Goal: Task Accomplishment & Management: Use online tool/utility

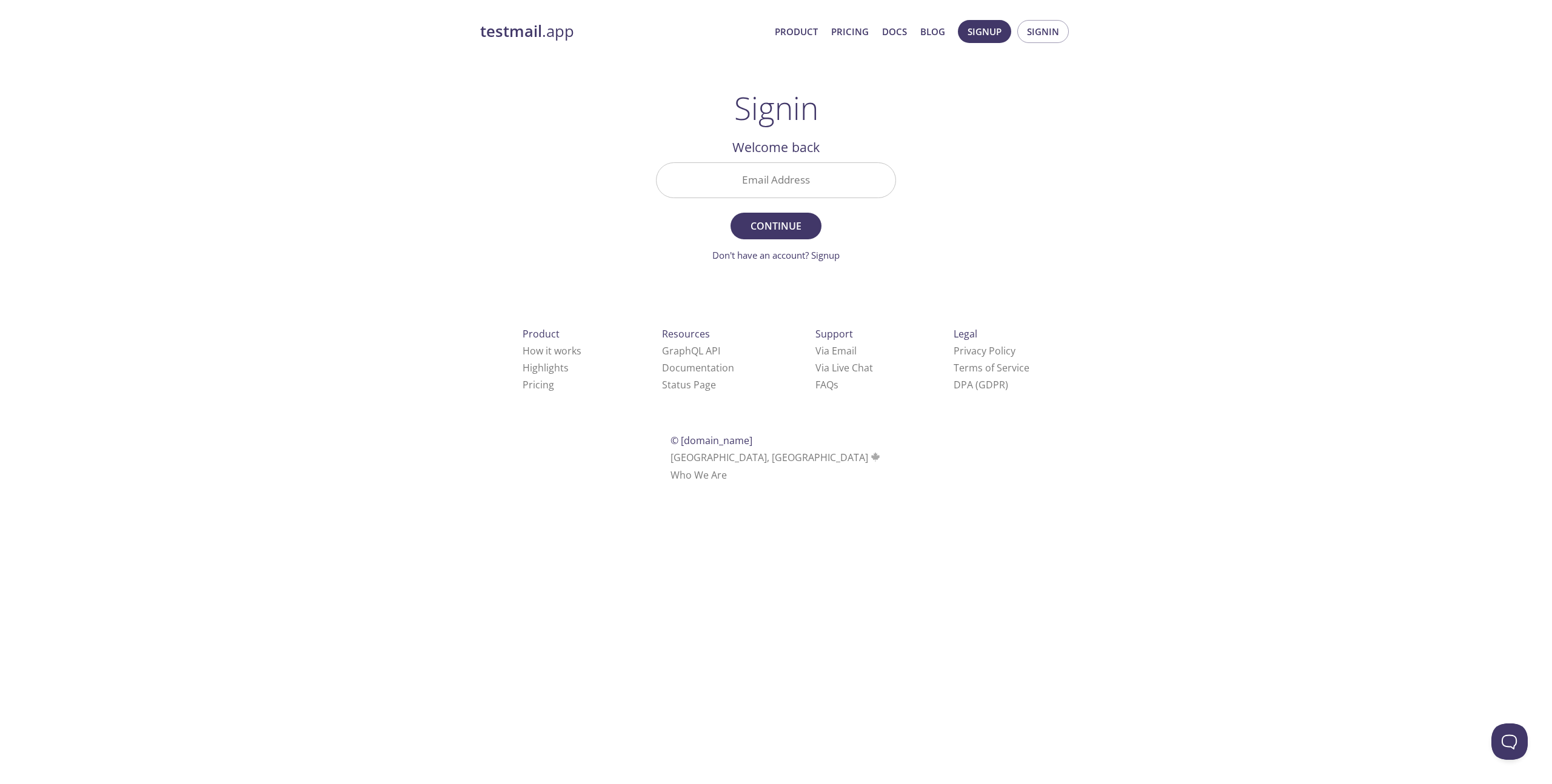
drag, startPoint x: 896, startPoint y: 219, endPoint x: 771, endPoint y: 165, distance: 136.2
click at [894, 217] on main "Signin Welcome back Email Address Continue Don't have an account? Signup Check …" at bounding box center [775, 175] width 269 height 172
click at [762, 164] on input "Email Address" at bounding box center [776, 181] width 239 height 35
click at [873, 176] on img at bounding box center [871, 181] width 21 height 35
click at [877, 180] on img at bounding box center [871, 181] width 21 height 35
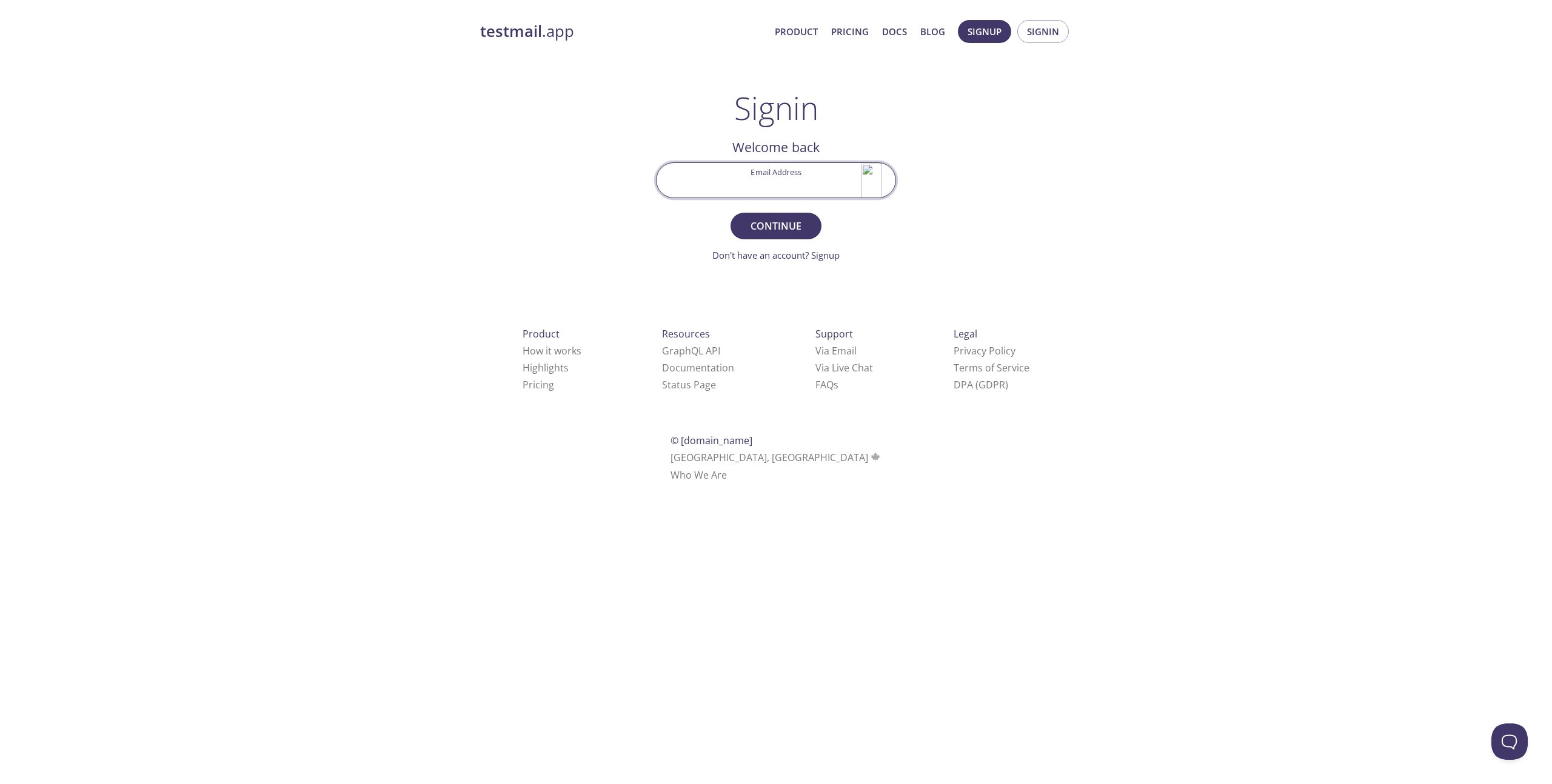
click at [802, 182] on input "Email Address" at bounding box center [776, 181] width 239 height 35
type input "[EMAIL_ADDRESS][DOMAIN_NAME]"
click at [791, 219] on span "Continue" at bounding box center [776, 225] width 64 height 17
click at [825, 176] on input "Signin Security Code" at bounding box center [776, 181] width 239 height 35
click at [751, 174] on input "Signin Security Code" at bounding box center [776, 181] width 239 height 35
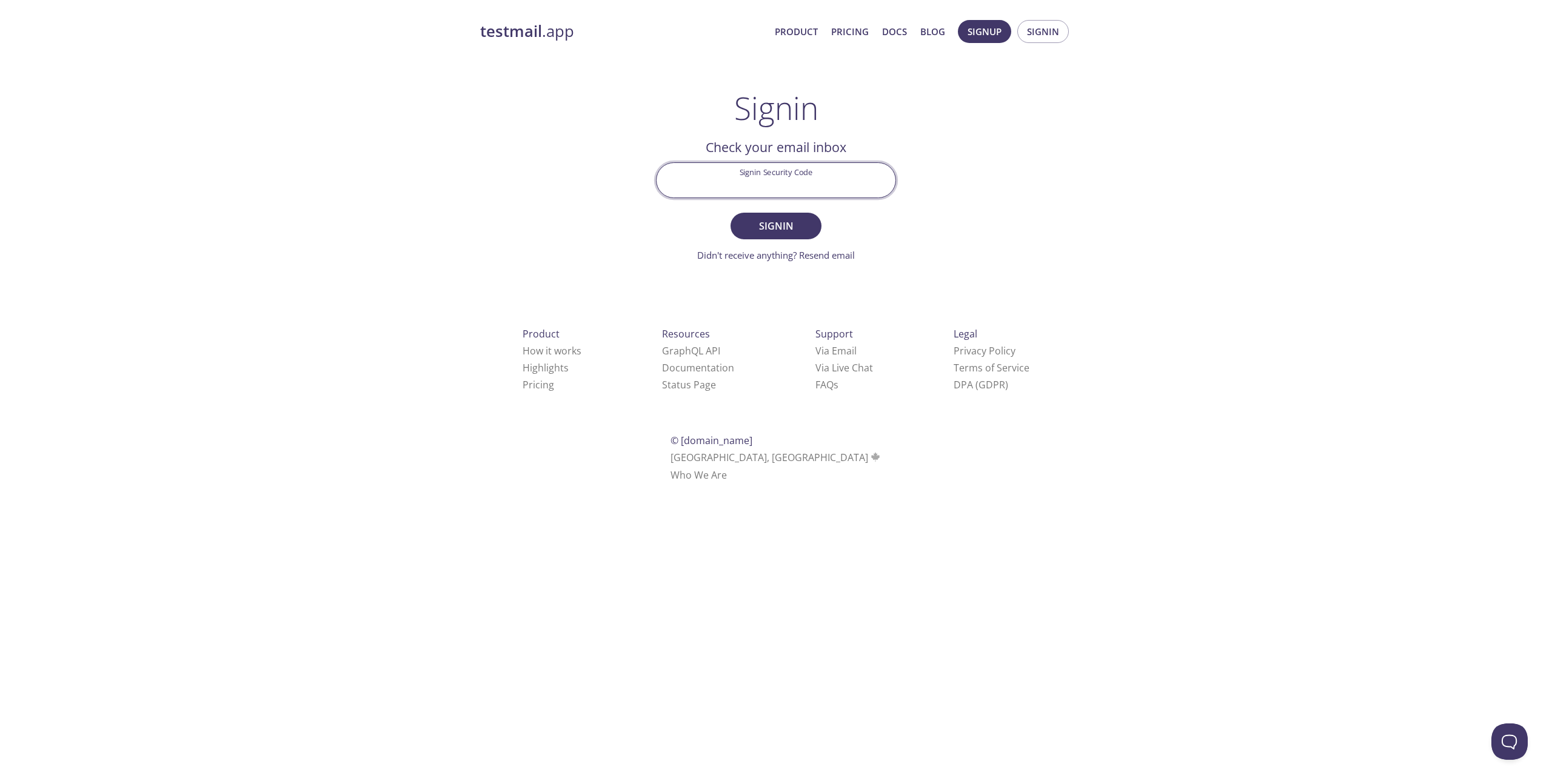
paste input "16498526988"
click at [781, 223] on span "Signin" at bounding box center [776, 225] width 64 height 17
click at [829, 176] on input "16498526988" at bounding box center [776, 181] width 239 height 35
click at [834, 183] on input "16498526988" at bounding box center [776, 181] width 239 height 35
paste input "7YYNVS9"
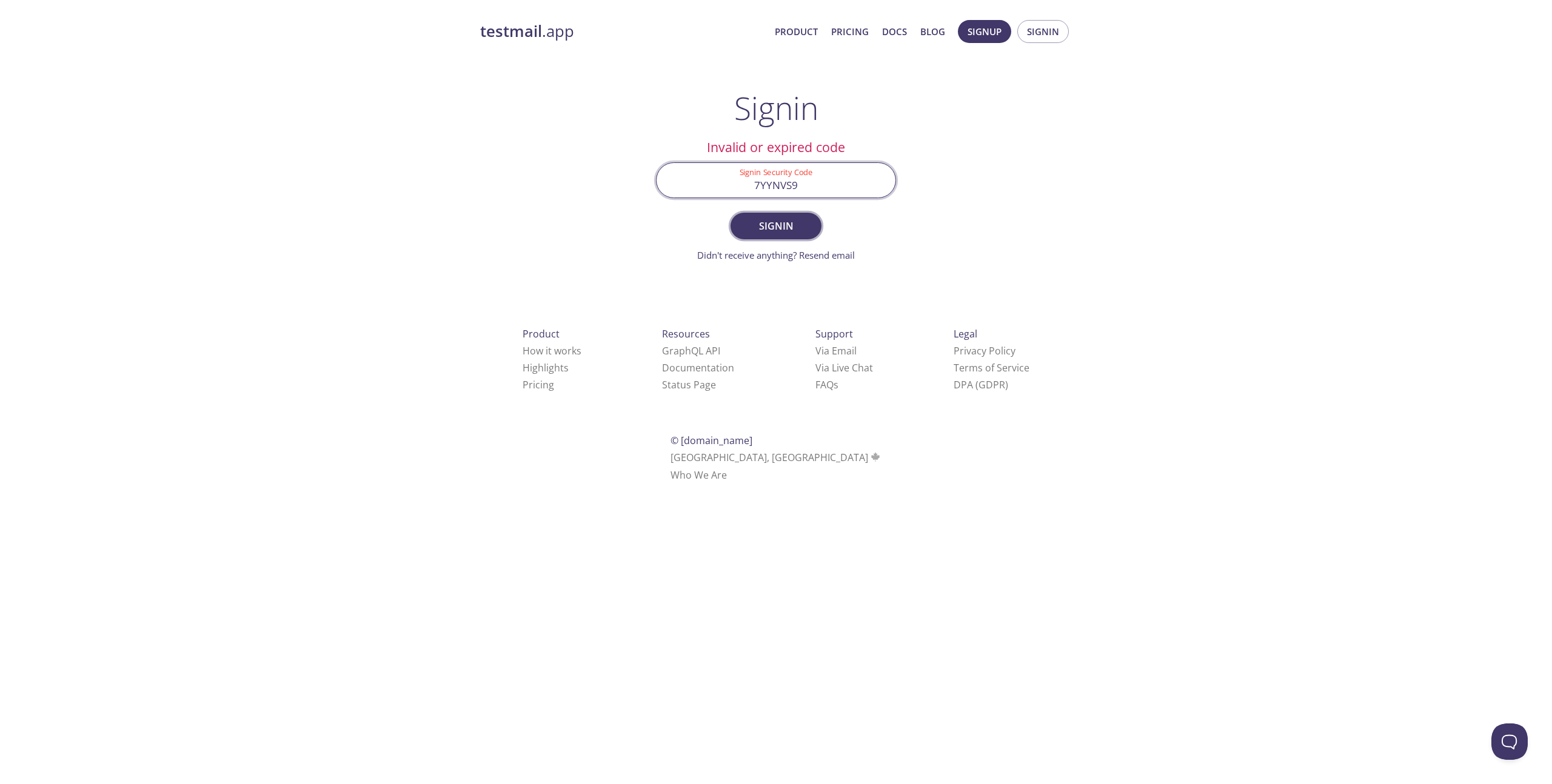
type input "7YYNVS9"
click at [794, 228] on span "Signin" at bounding box center [776, 225] width 64 height 17
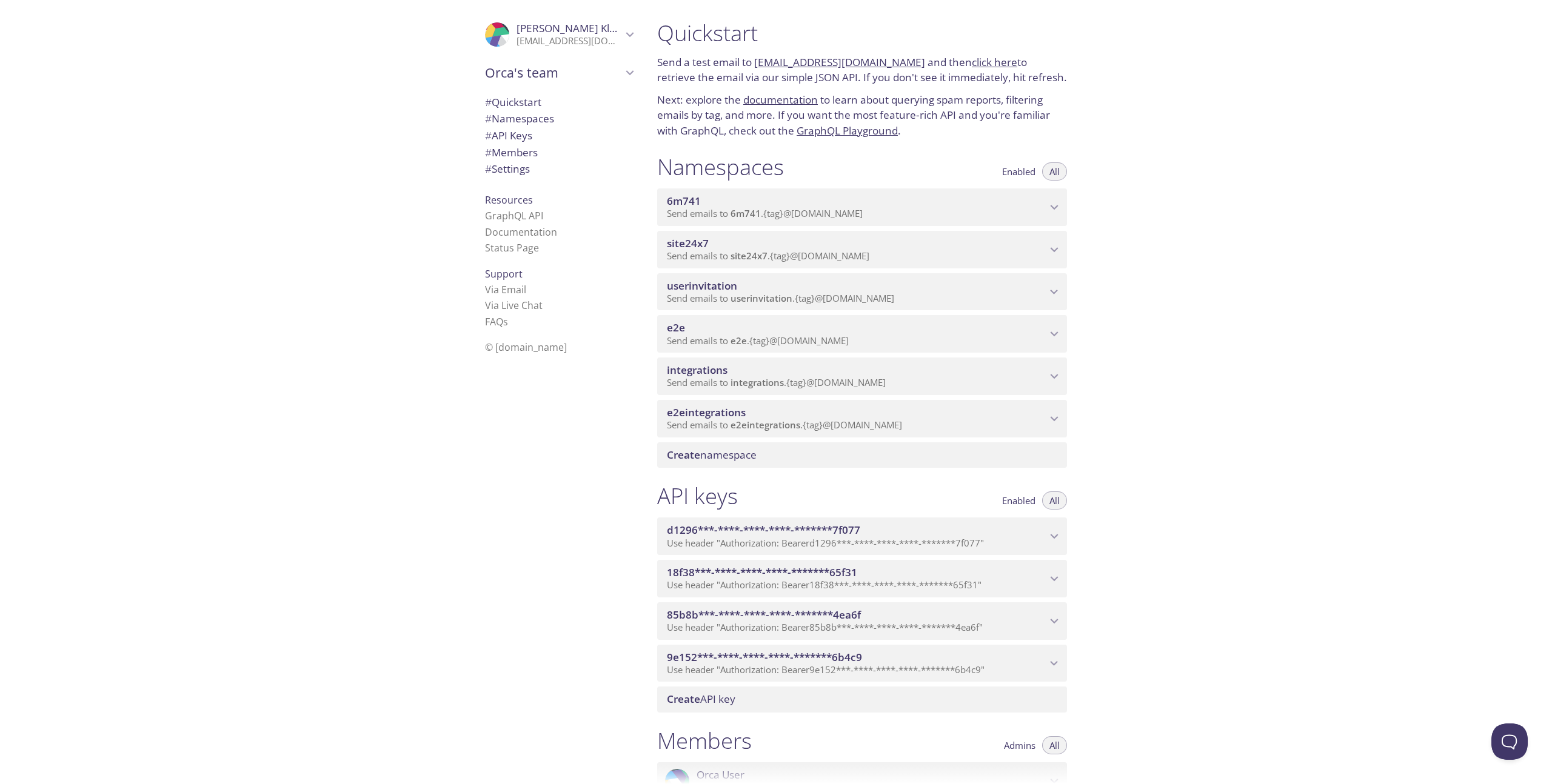
click at [868, 334] on span "e2e" at bounding box center [856, 328] width 380 height 14
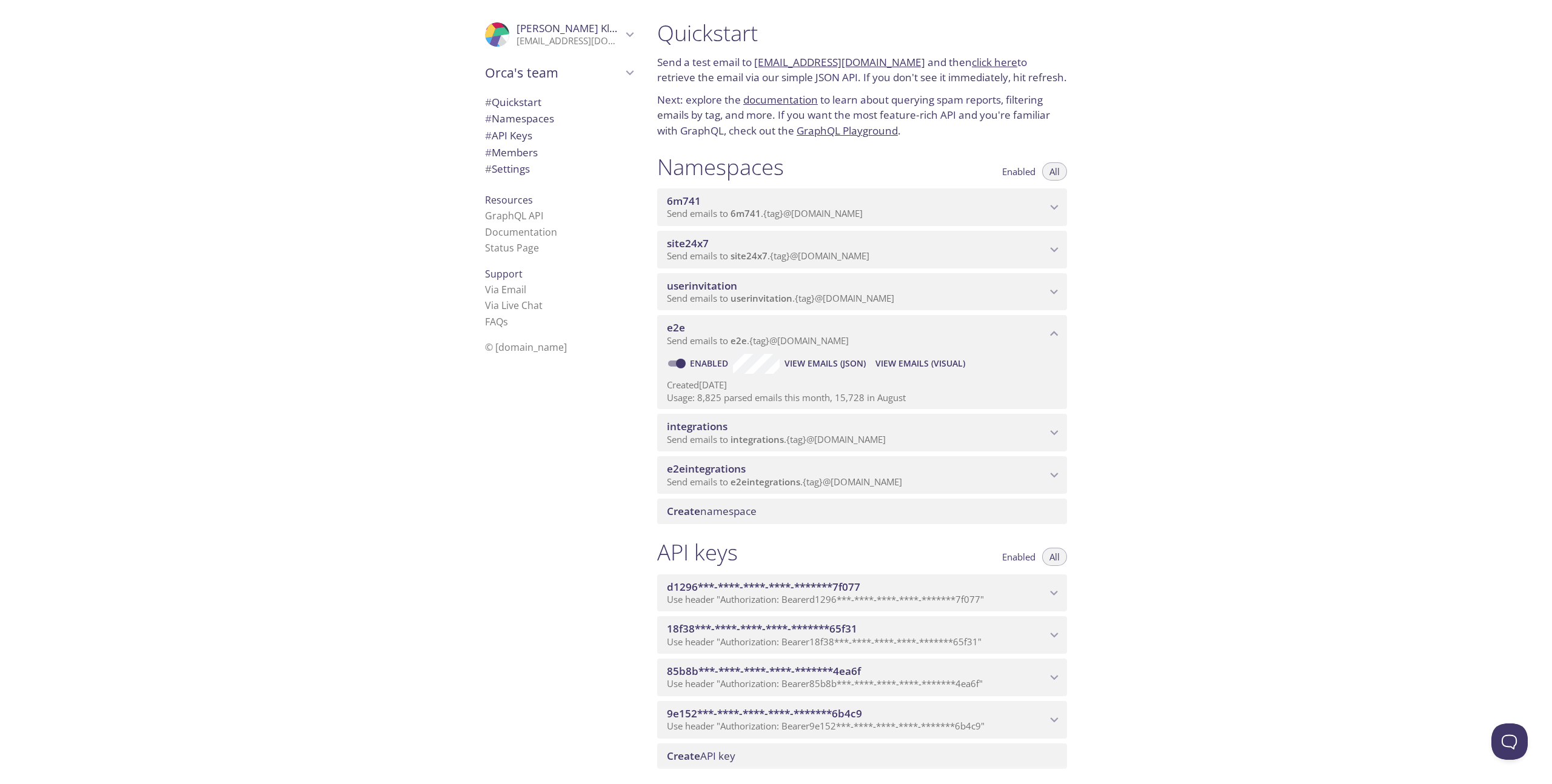
click at [904, 363] on span "View Emails (Visual)" at bounding box center [920, 363] width 89 height 15
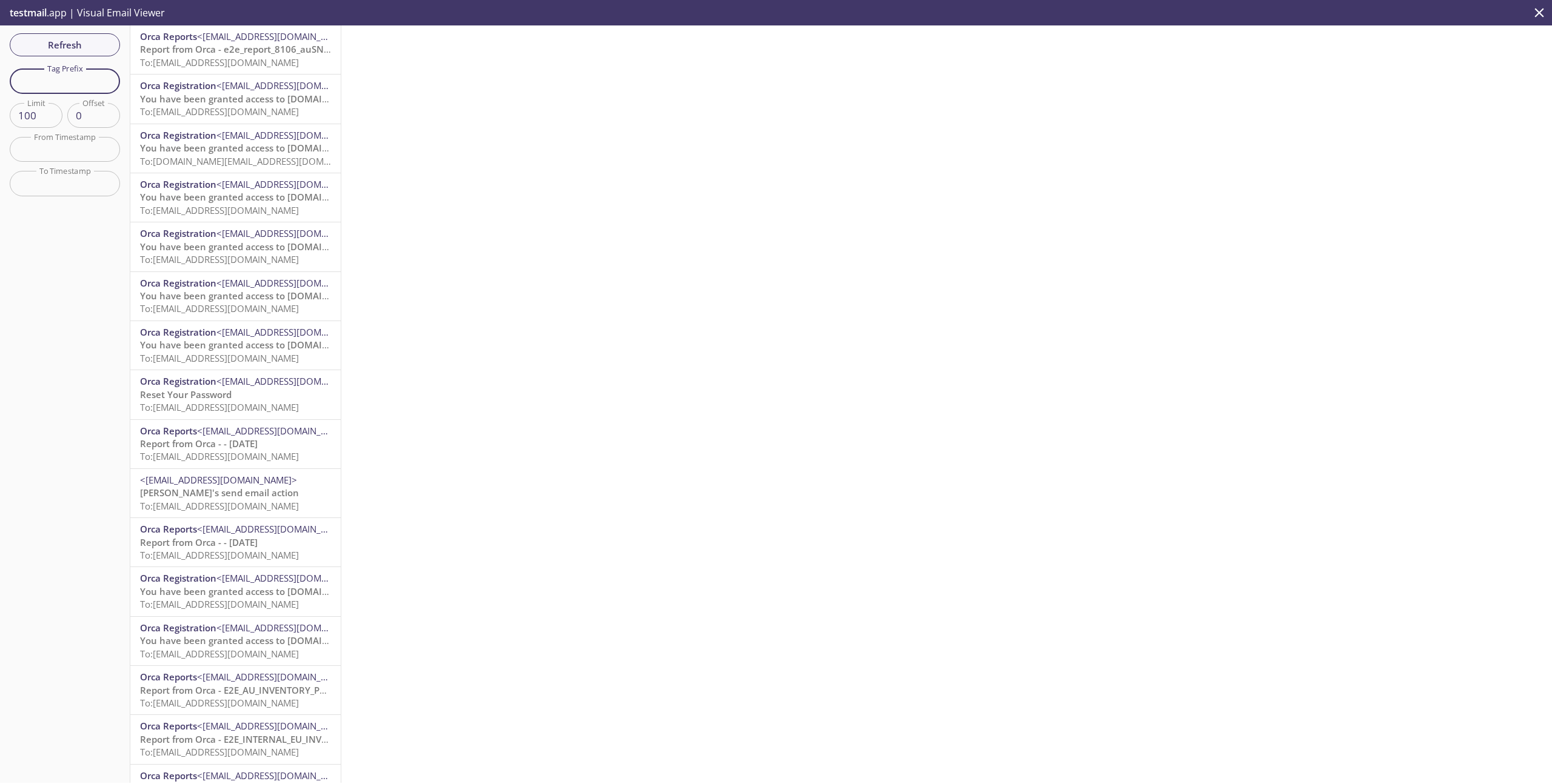
click at [69, 82] on input "text" at bounding box center [65, 80] width 110 height 25
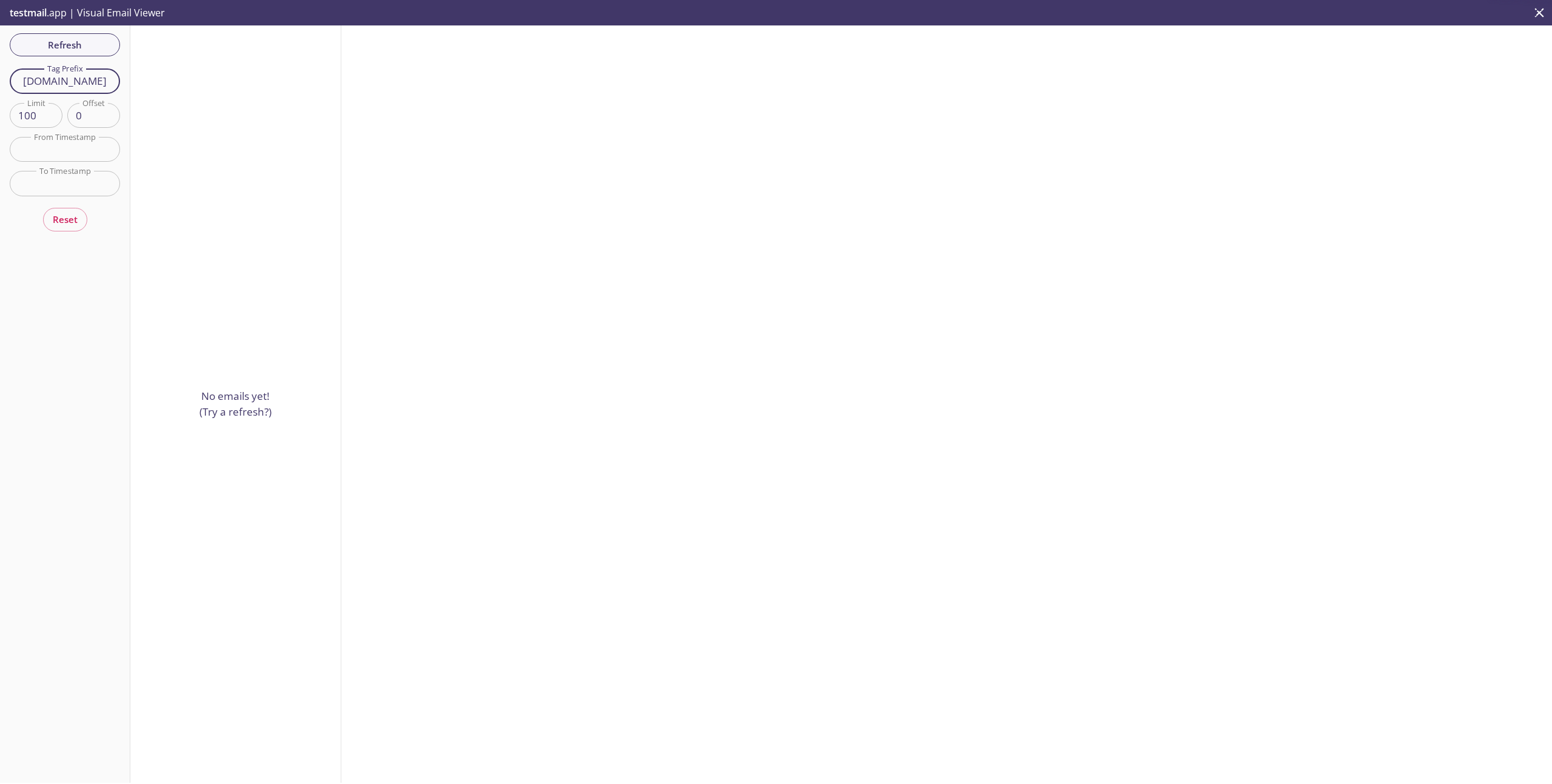
click at [98, 82] on input "e2e.au" at bounding box center [65, 80] width 110 height 25
click at [93, 78] on input "e2e.gov" at bounding box center [65, 80] width 110 height 25
type input "e2e"
click at [70, 218] on span "Reset" at bounding box center [65, 219] width 25 height 16
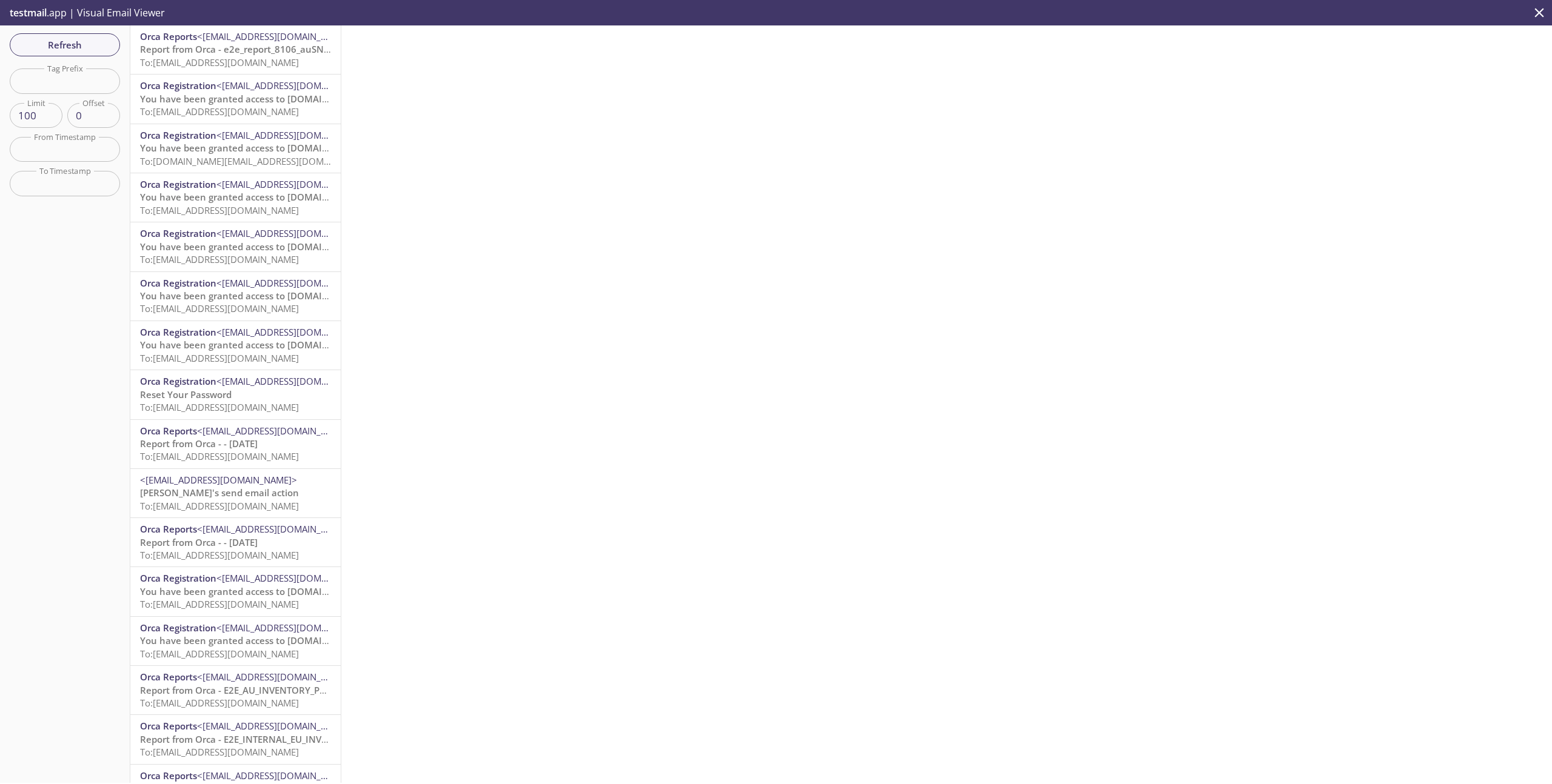
click at [217, 57] on span "To: e2e.aullK9X1758268760566@inbox.testmail.app" at bounding box center [219, 62] width 159 height 12
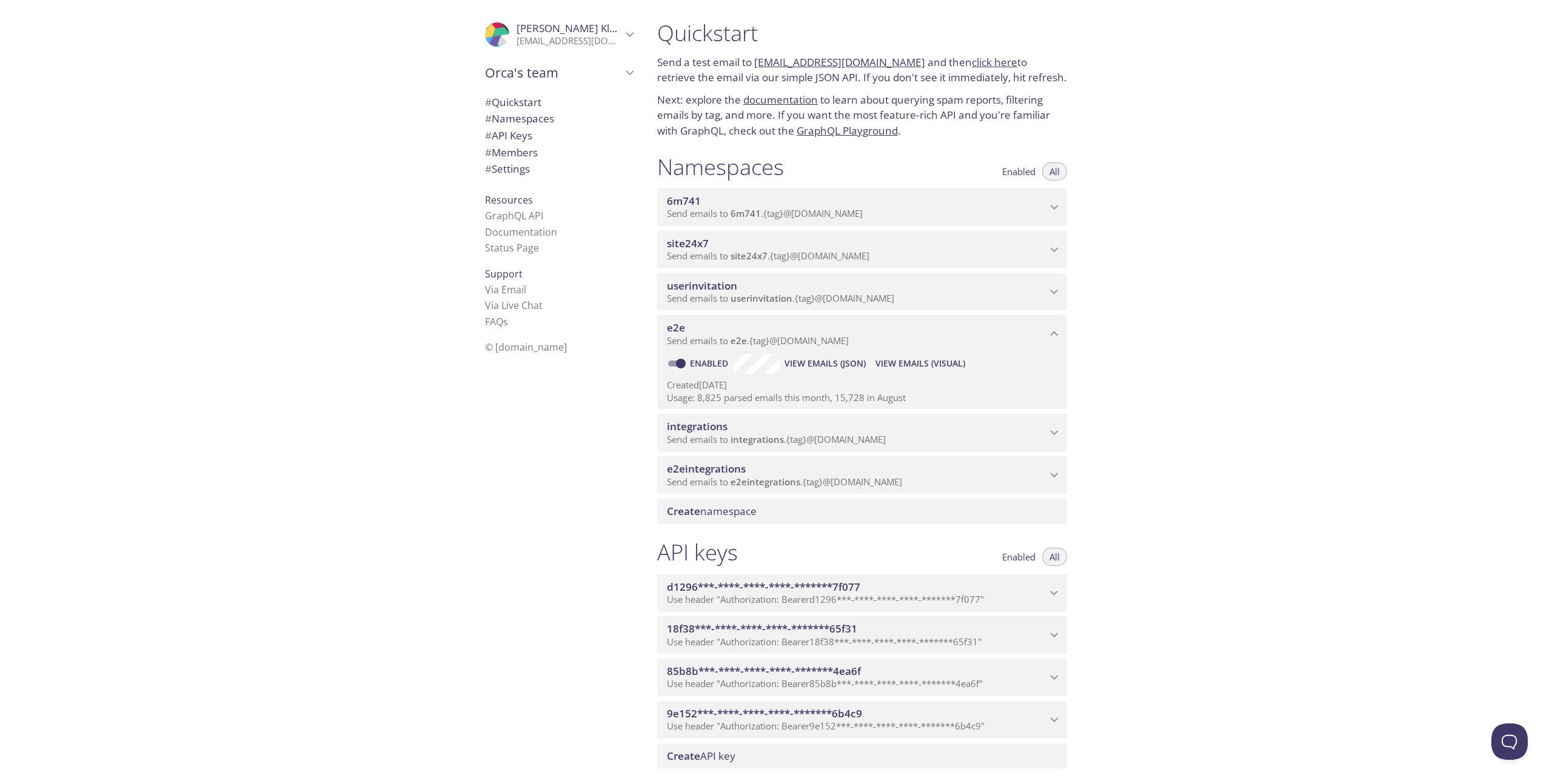
click at [806, 332] on span "e2e" at bounding box center [856, 328] width 380 height 14
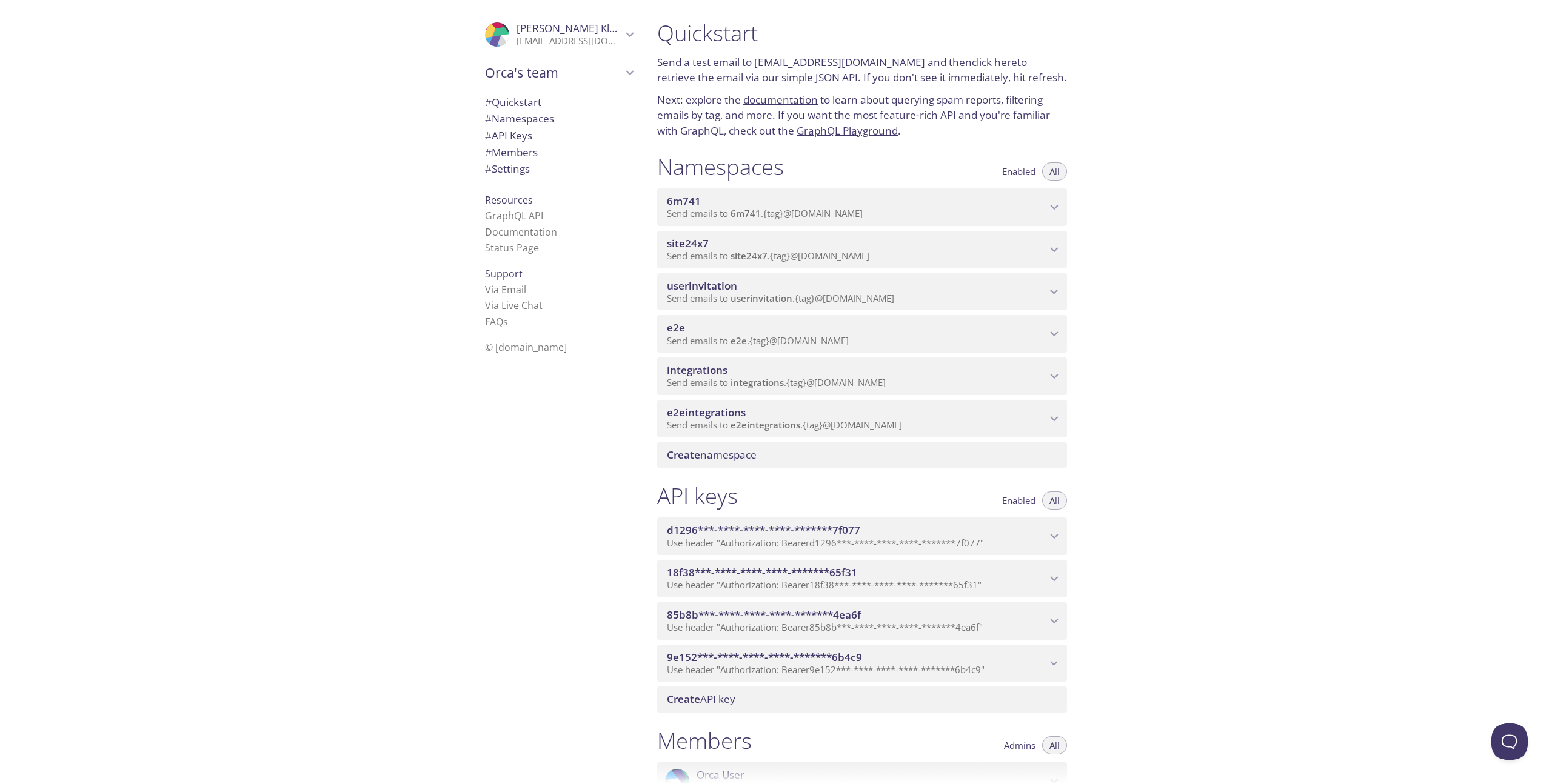
click at [814, 333] on span "e2e" at bounding box center [856, 328] width 380 height 14
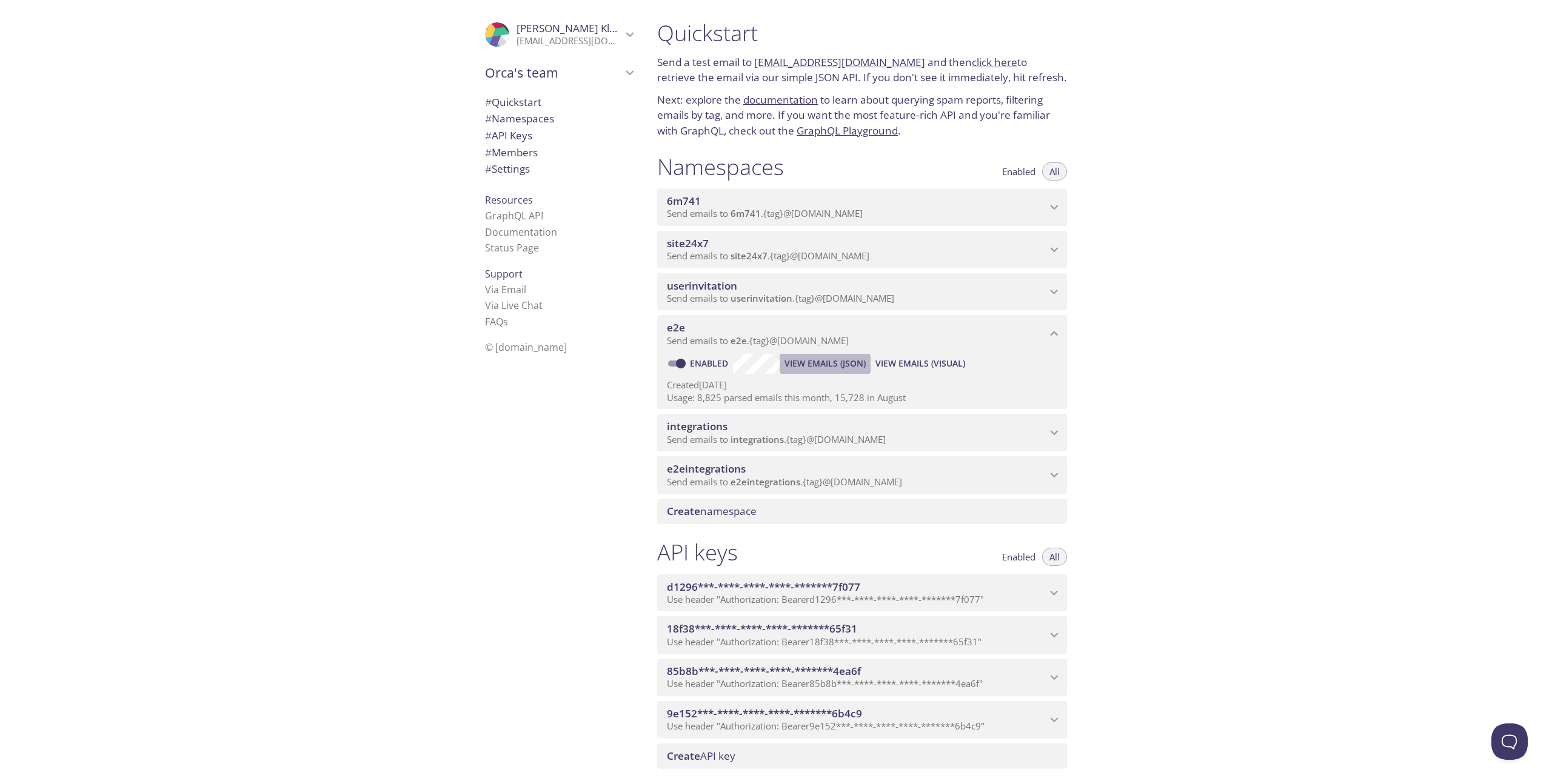
click at [822, 365] on span "View Emails (JSON)" at bounding box center [824, 363] width 81 height 15
click at [922, 368] on span "View Emails (Visual)" at bounding box center [920, 363] width 89 height 15
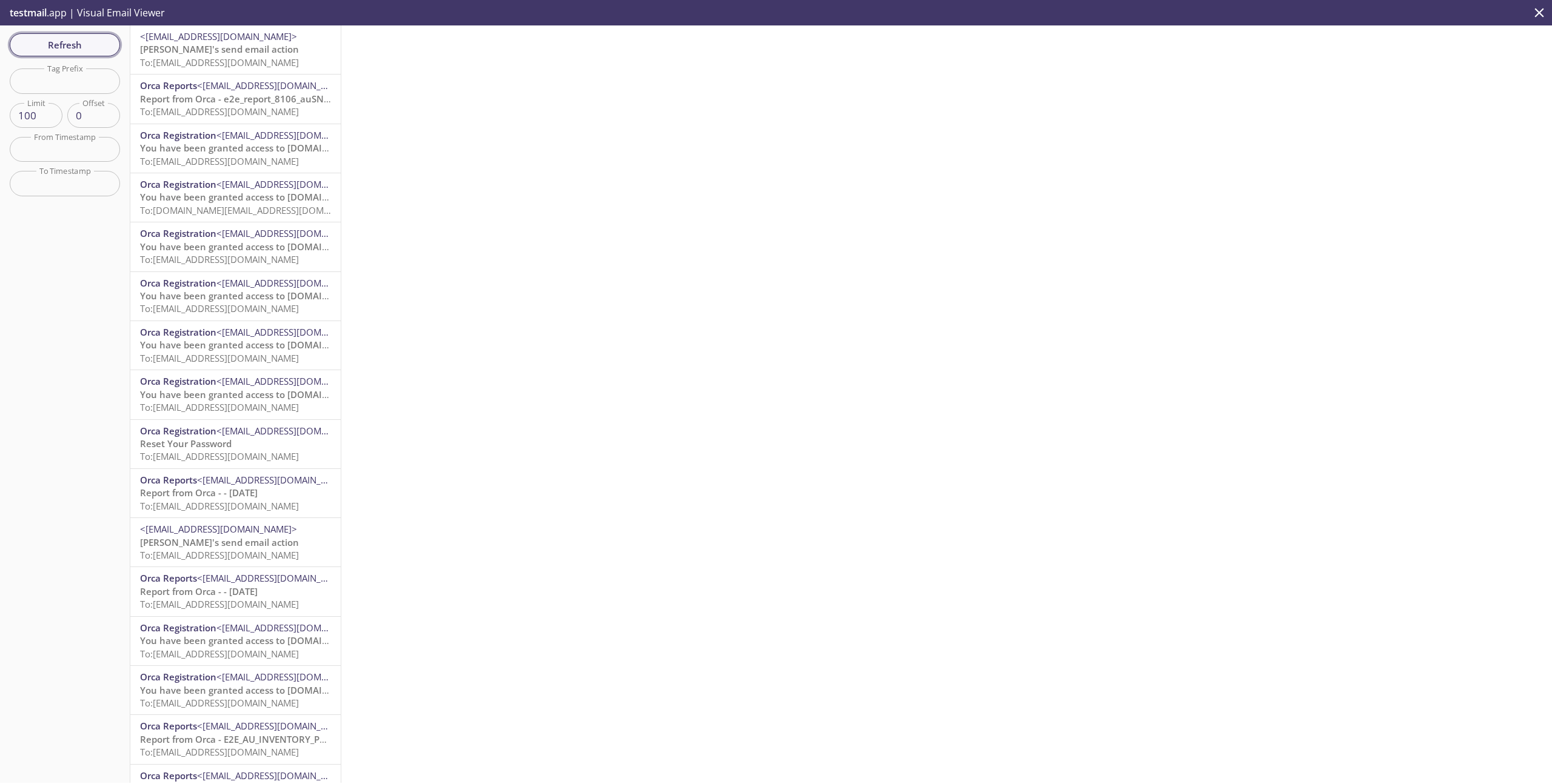
click at [67, 53] on span "Refresh" at bounding box center [65, 45] width 91 height 16
drag, startPoint x: 937, startPoint y: 123, endPoint x: 863, endPoint y: 109, distance: 75.3
click at [863, 109] on div at bounding box center [947, 404] width 1211 height 758
click at [79, 35] on button "Refresh" at bounding box center [65, 45] width 110 height 23
click at [88, 54] on button "Refresh" at bounding box center [65, 45] width 110 height 23
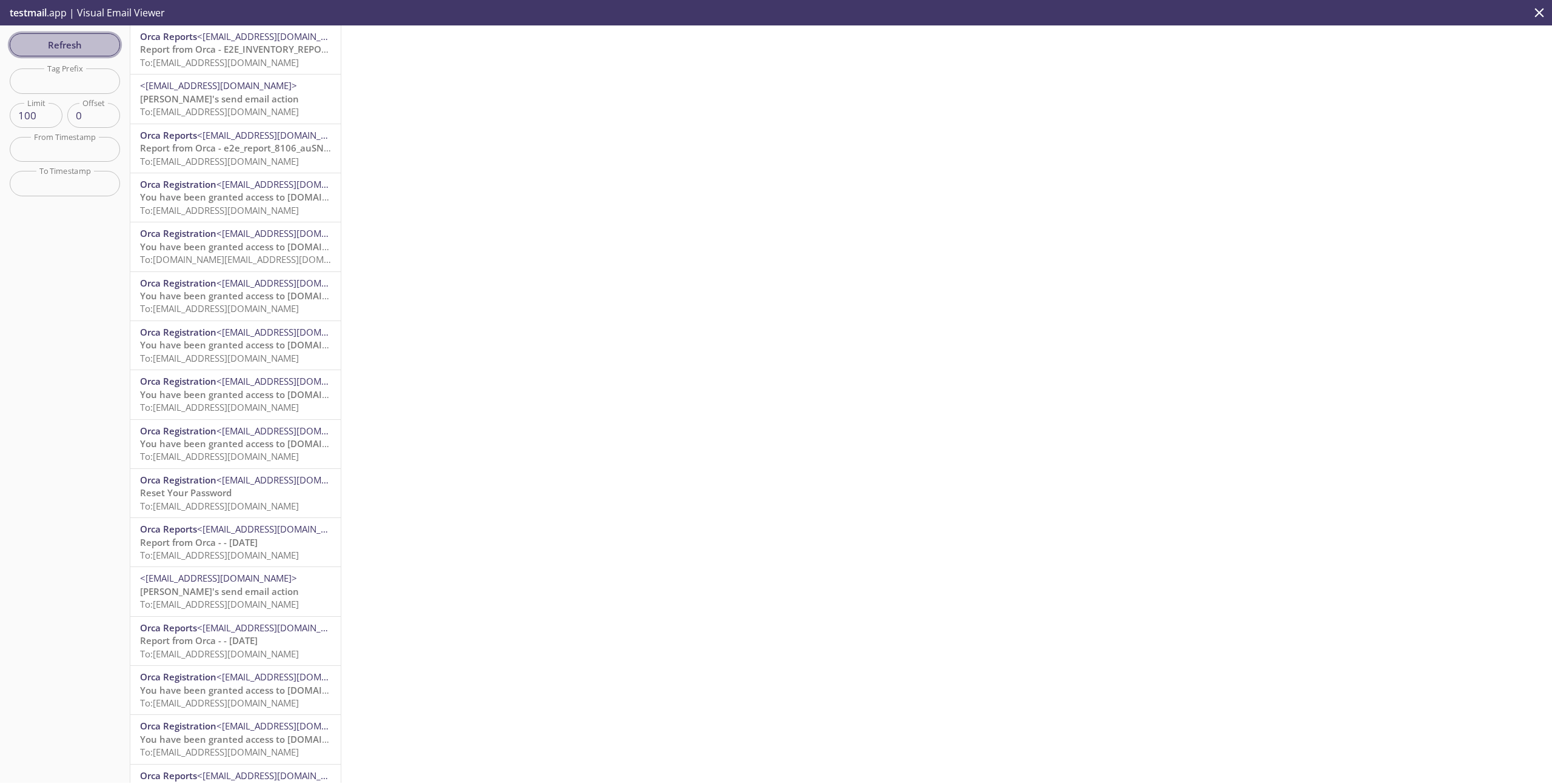
click at [97, 42] on span "Refresh" at bounding box center [65, 45] width 91 height 16
click at [94, 44] on span "Refresh" at bounding box center [65, 45] width 91 height 16
click at [91, 44] on span "Refresh" at bounding box center [65, 45] width 91 height 16
click at [38, 40] on span "Refresh" at bounding box center [65, 45] width 91 height 16
click at [246, 73] on div "Orca Reports <[EMAIL_ADDRESS][DOMAIN_NAME]> Report from Orca - E2E_INVENTORY_RE…" at bounding box center [236, 49] width 210 height 48
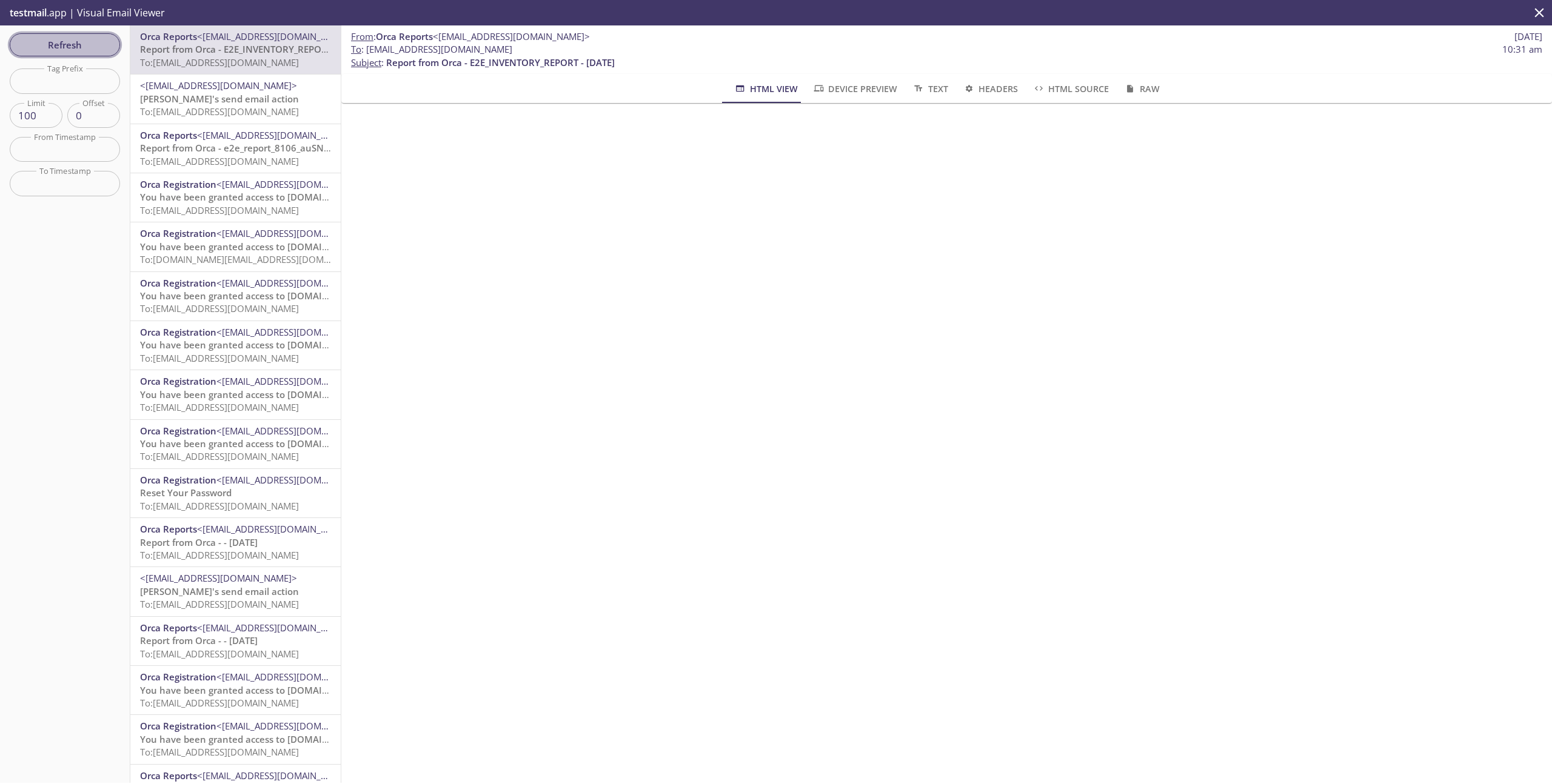
click at [82, 56] on button "Refresh" at bounding box center [65, 45] width 110 height 23
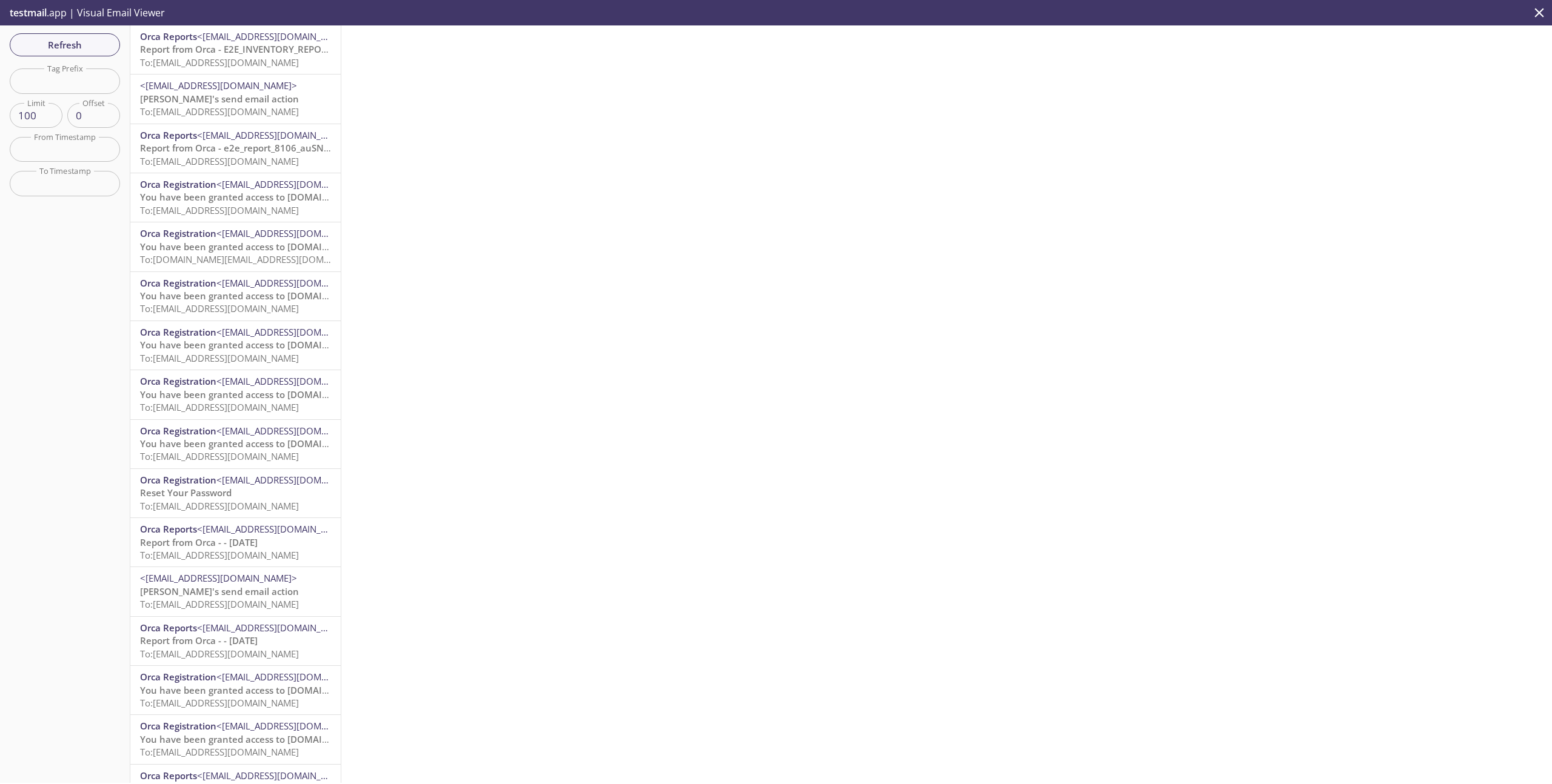
click at [52, 16] on p "testmail .app | Visual Email Viewer" at bounding box center [86, 13] width 173 height 26
click at [36, 18] on span "testmail" at bounding box center [28, 13] width 37 height 14
click at [64, 47] on span "Refresh" at bounding box center [65, 45] width 91 height 16
